Goal: Information Seeking & Learning: Learn about a topic

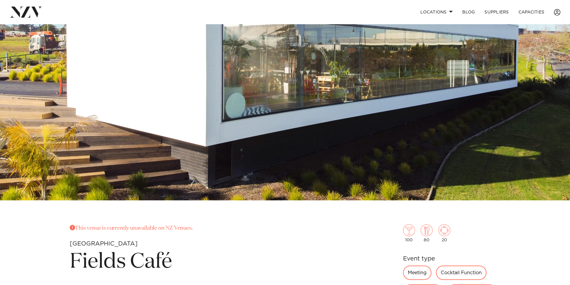
scroll to position [90, 0]
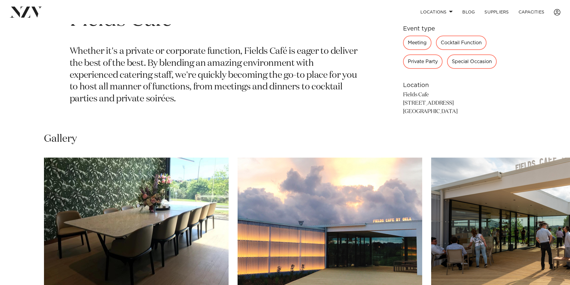
scroll to position [449, 0]
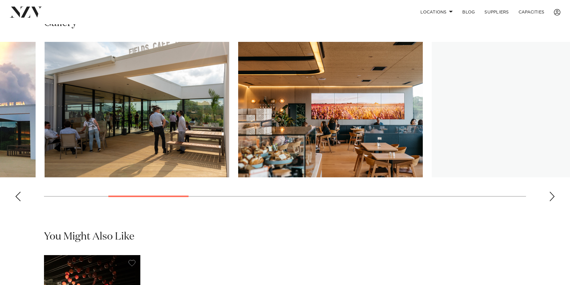
click at [115, 205] on swiper-container at bounding box center [285, 124] width 570 height 164
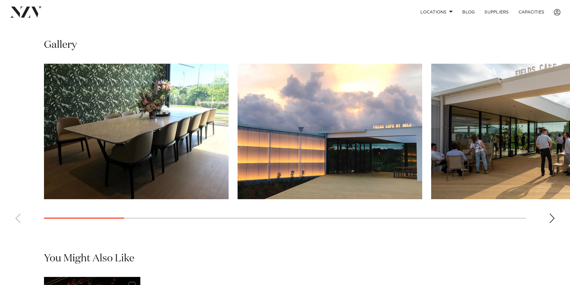
scroll to position [389, 0]
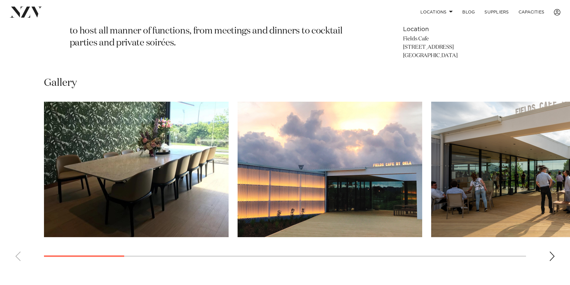
click at [289, 155] on img "2 / 15" at bounding box center [329, 169] width 185 height 135
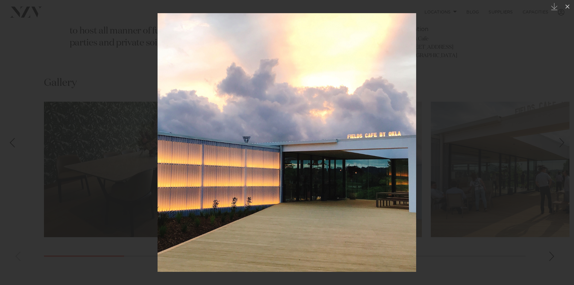
drag, startPoint x: 439, startPoint y: 38, endPoint x: 453, endPoint y: 68, distance: 33.3
click at [439, 39] on div at bounding box center [287, 142] width 574 height 285
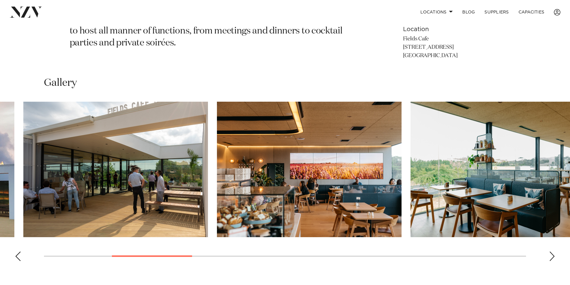
click at [217, 181] on img "4 / 15" at bounding box center [309, 169] width 185 height 135
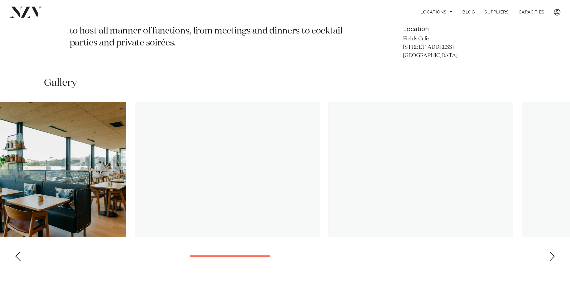
click at [208, 158] on img "6 / 15" at bounding box center [227, 169] width 185 height 135
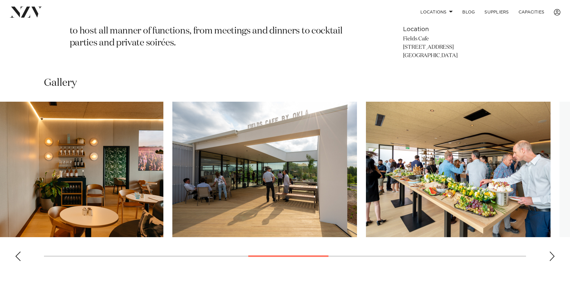
click at [213, 183] on img "8 / 15" at bounding box center [264, 169] width 185 height 135
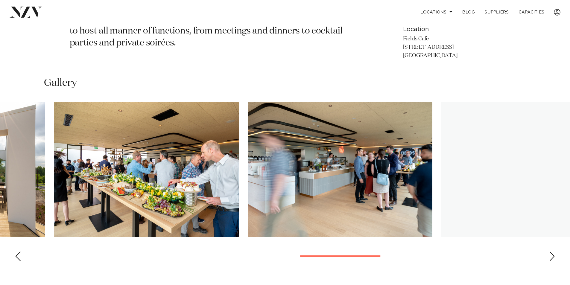
click at [123, 163] on img "9 / 15" at bounding box center [146, 169] width 185 height 135
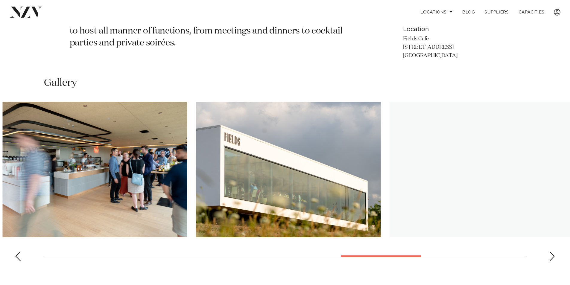
click at [201, 147] on img "11 / 15" at bounding box center [288, 169] width 185 height 135
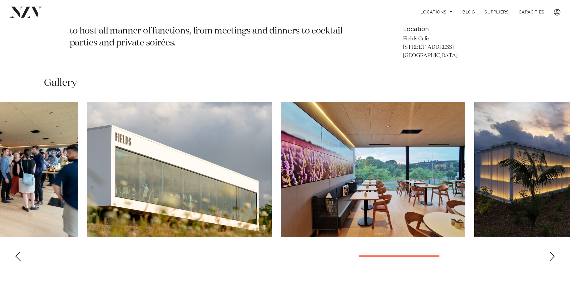
click at [179, 162] on img "11 / 15" at bounding box center [179, 169] width 185 height 135
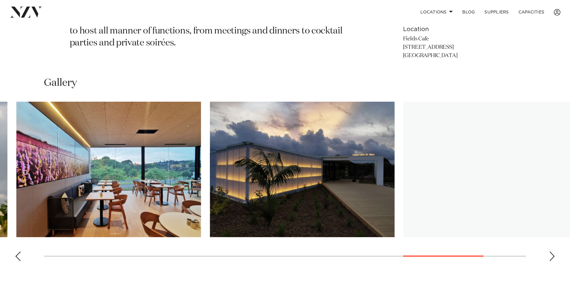
click at [0, 0] on slot at bounding box center [0, 0] width 0 height 0
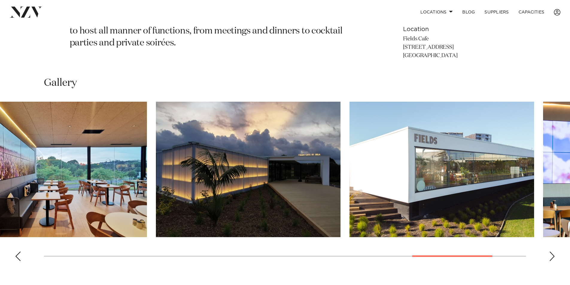
click at [214, 164] on img "13 / 15" at bounding box center [248, 169] width 185 height 135
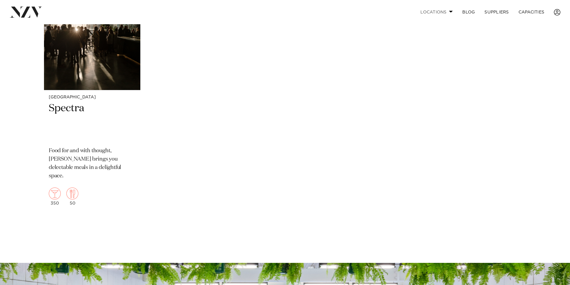
scroll to position [688, 0]
